Goal: Task Accomplishment & Management: Manage account settings

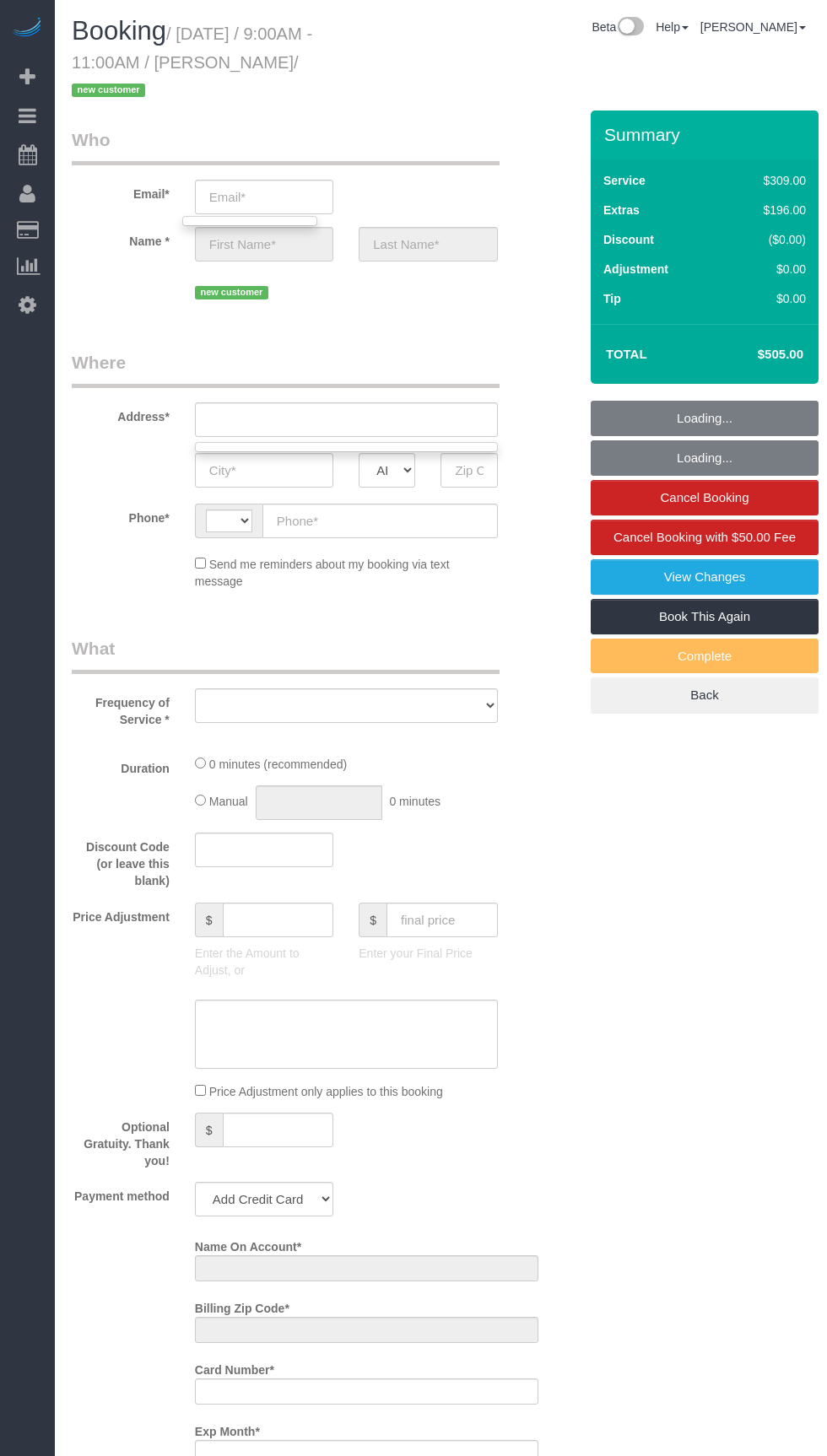
select select "string:[GEOGRAPHIC_DATA]"
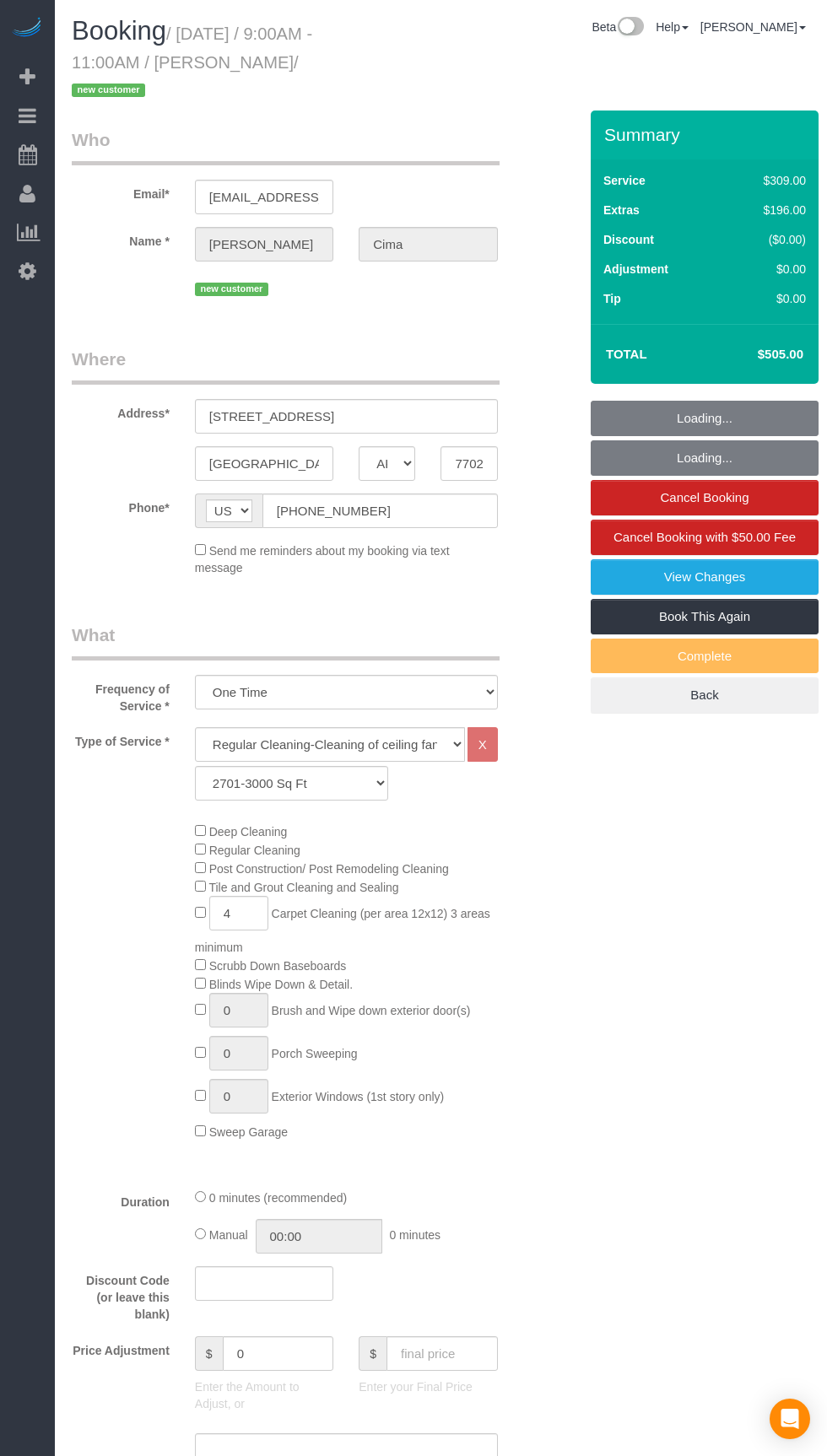
select select "[GEOGRAPHIC_DATA]"
select select "3"
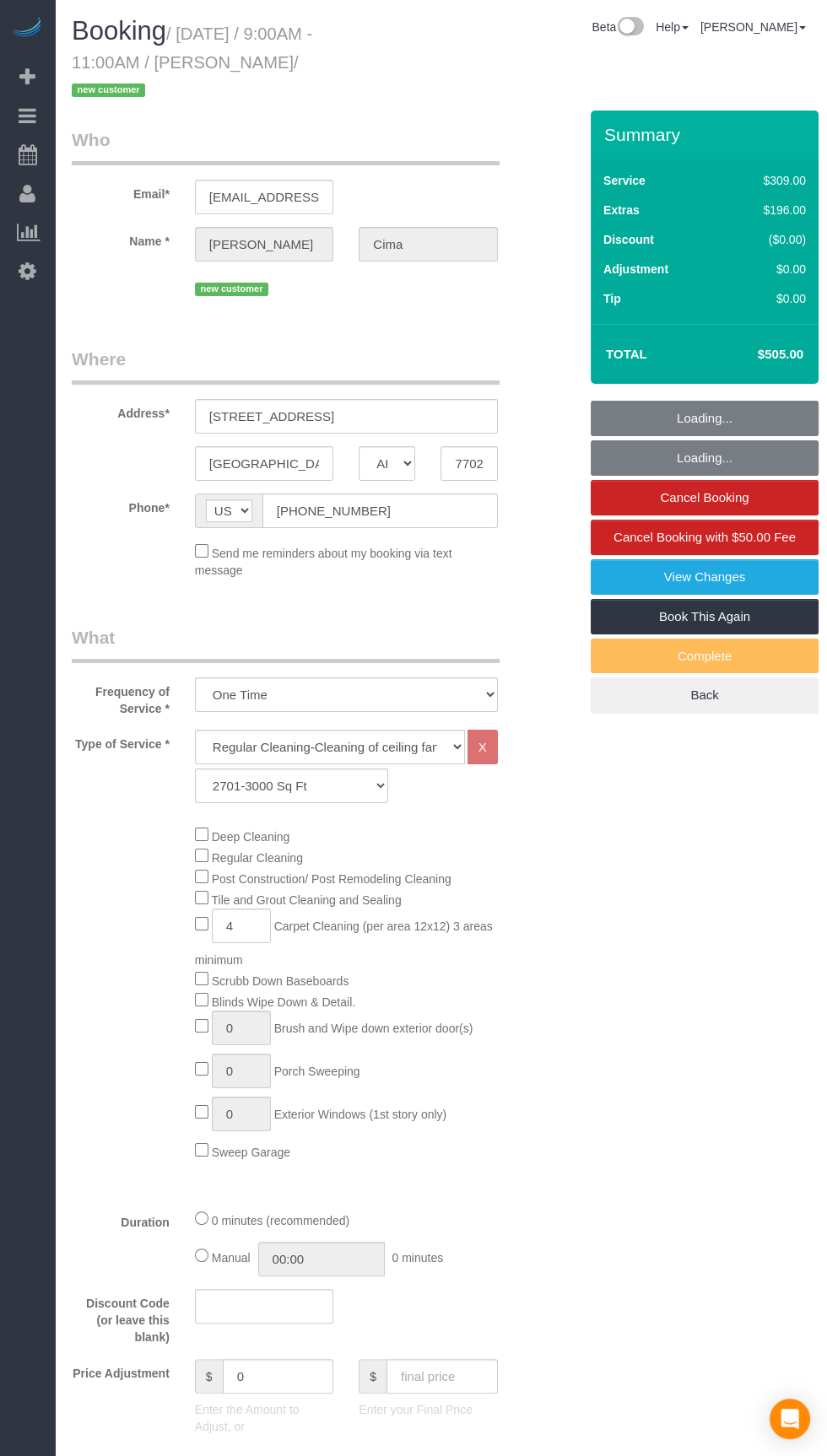
select select "object:1560"
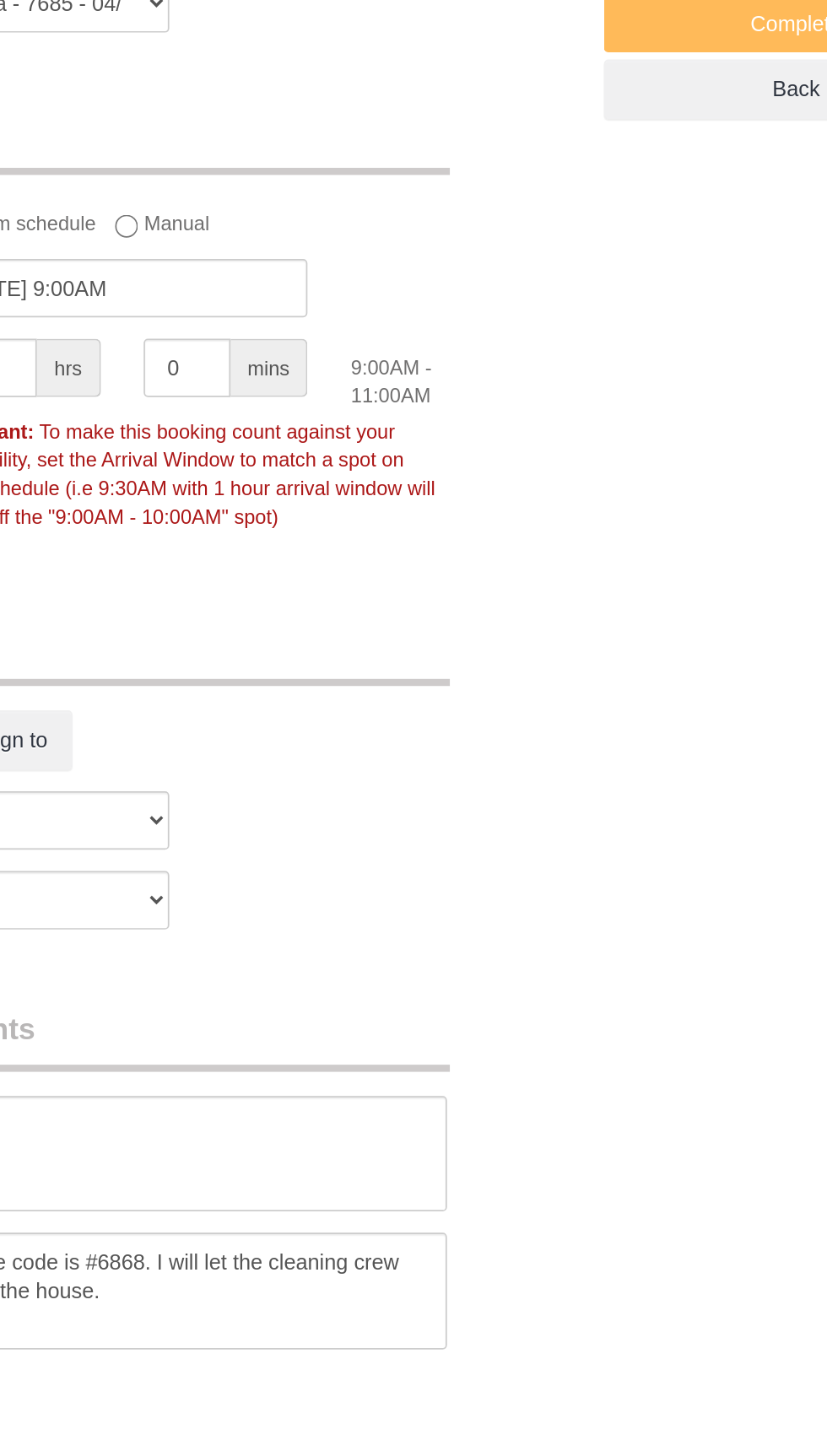
scroll to position [1017, 0]
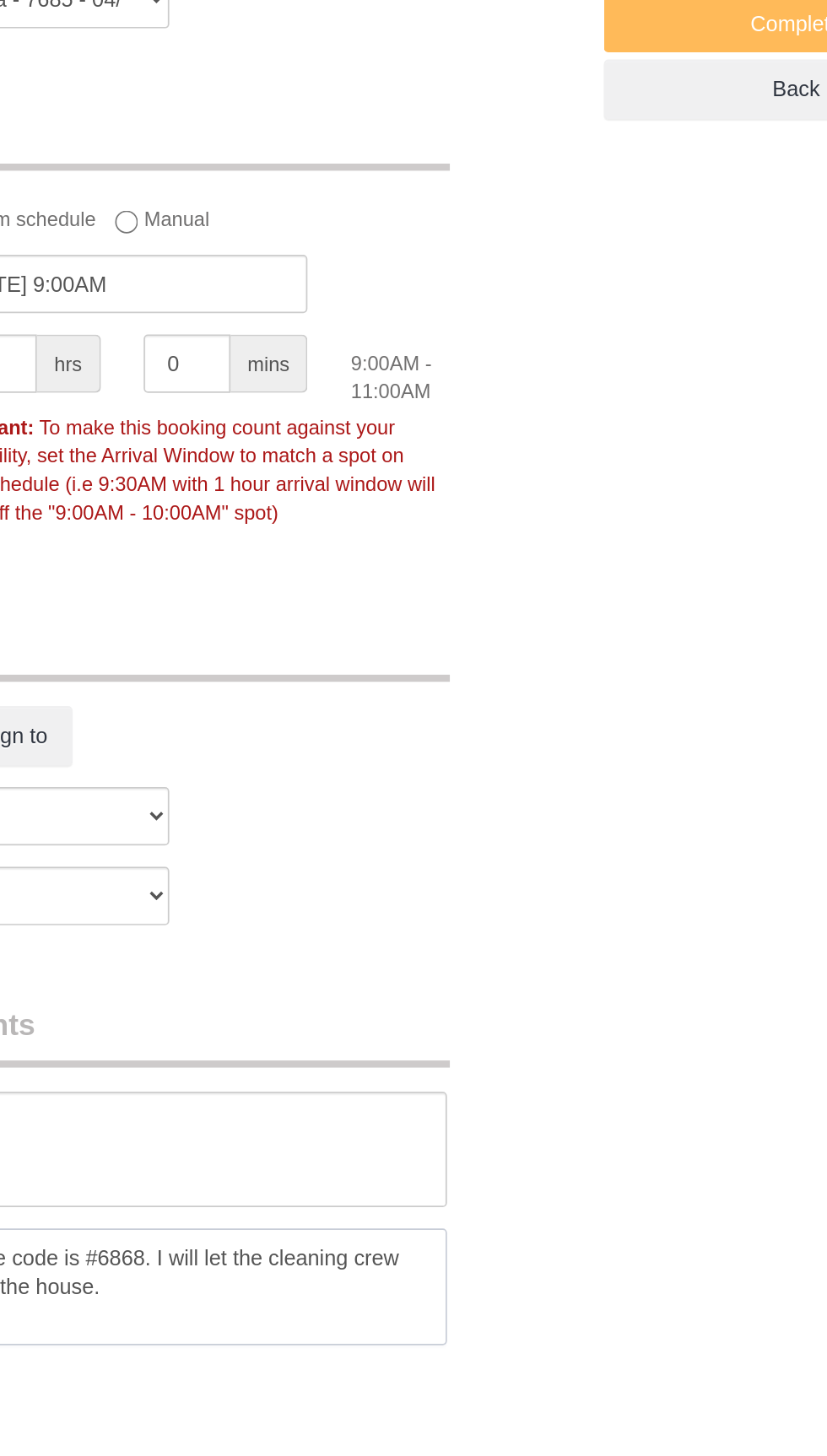
click at [264, 1370] on textarea at bounding box center [347, 1405] width 303 height 70
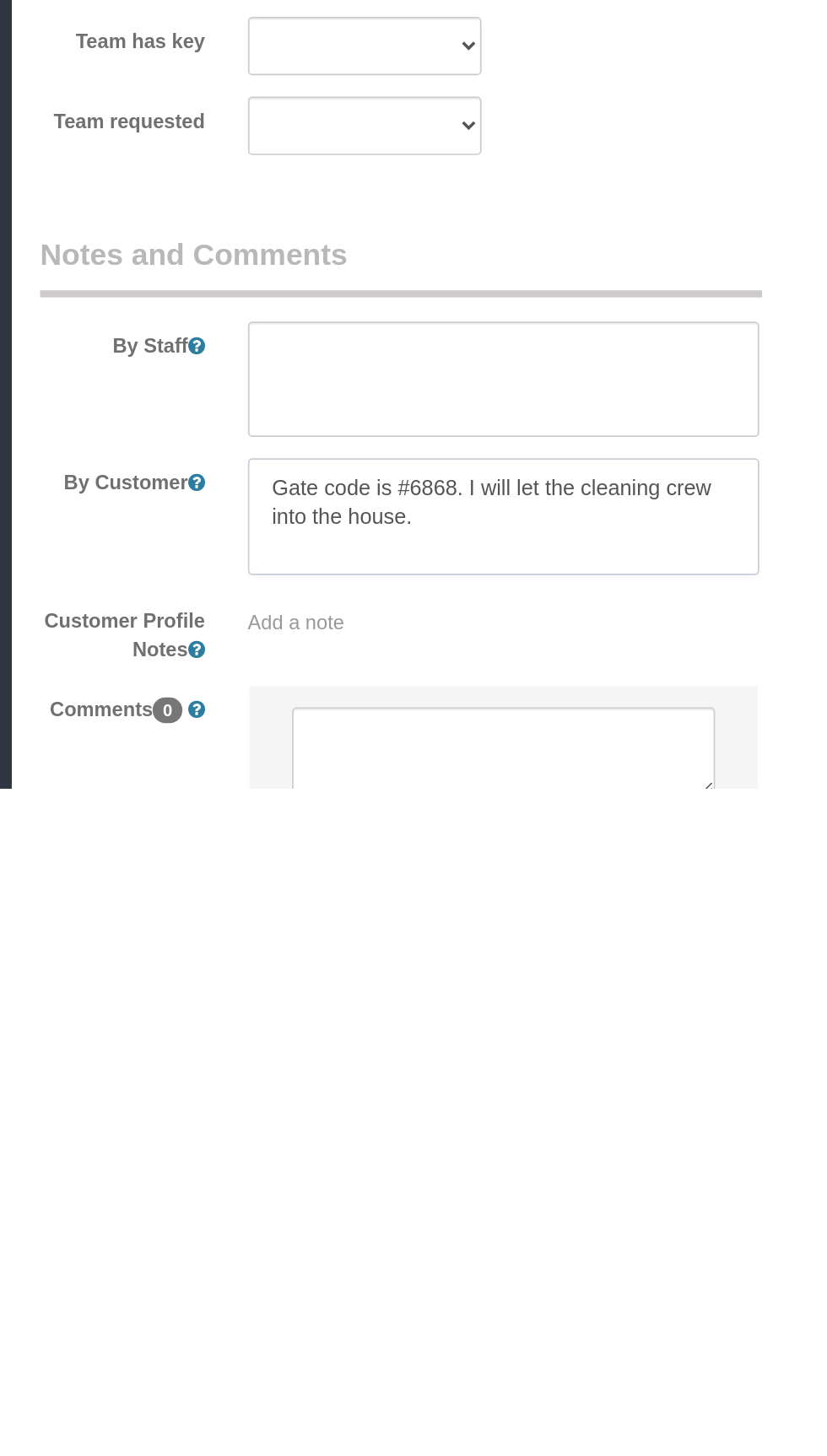
scroll to position [1127, 0]
